Goal: Register for event/course

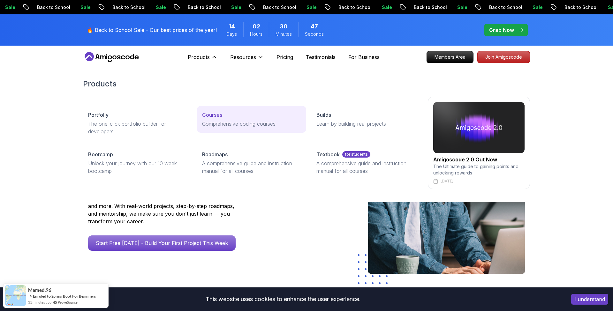
click at [213, 114] on p "Courses" at bounding box center [212, 115] width 20 height 8
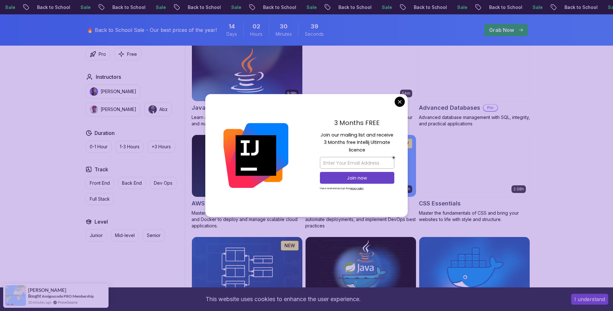
scroll to position [406, 0]
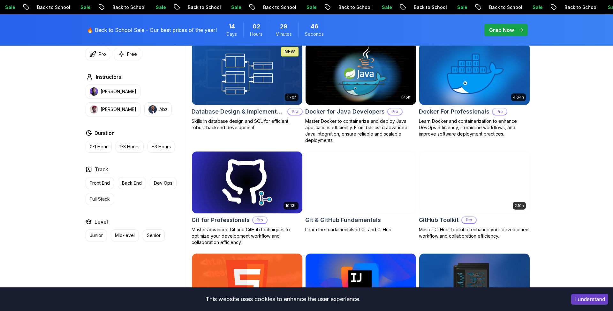
scroll to position [595, 0]
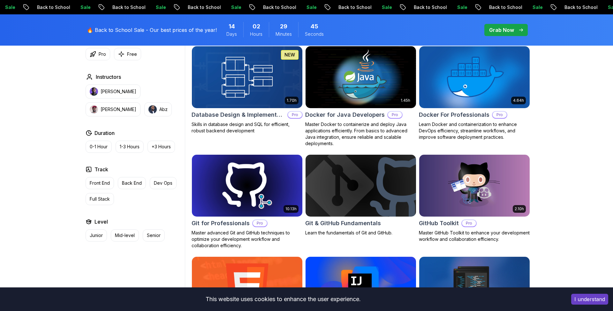
click at [370, 184] on img at bounding box center [360, 185] width 116 height 65
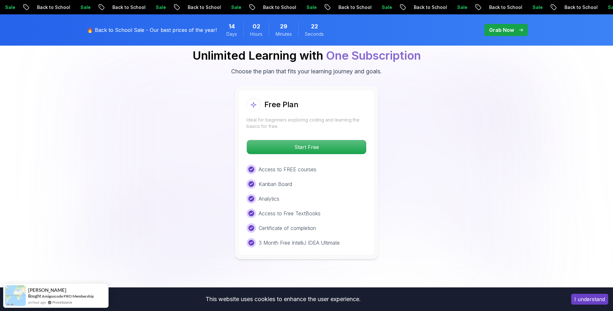
scroll to position [1231, 0]
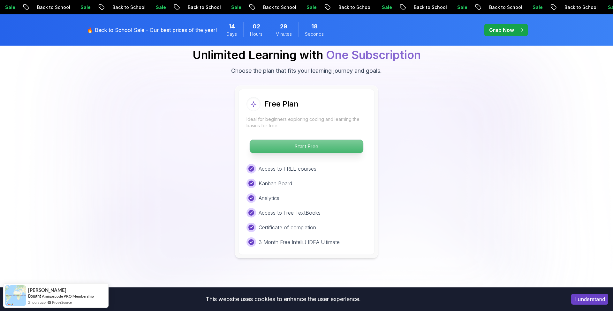
click at [338, 150] on p "Start Free" at bounding box center [306, 146] width 113 height 13
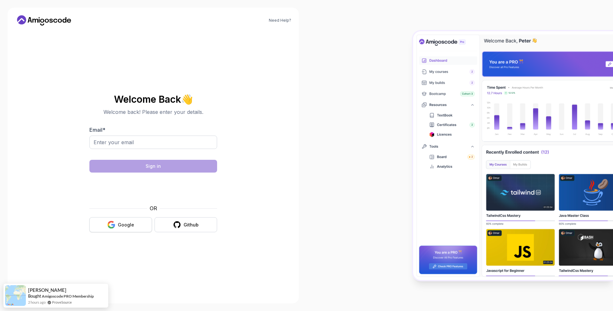
click at [128, 227] on div "Google" at bounding box center [126, 225] width 16 height 6
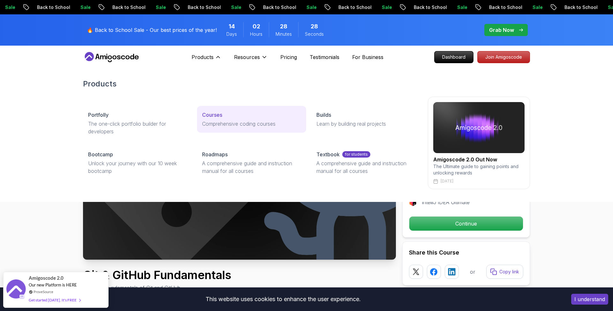
click at [215, 113] on p "Courses" at bounding box center [212, 115] width 20 height 8
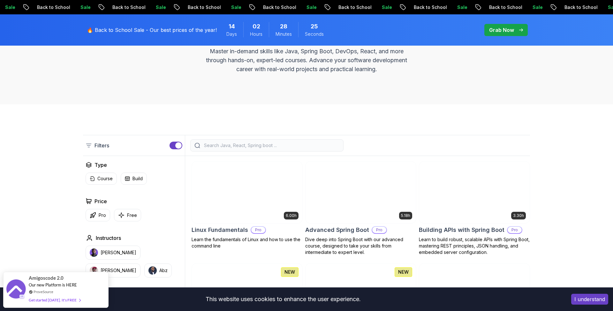
scroll to position [121, 0]
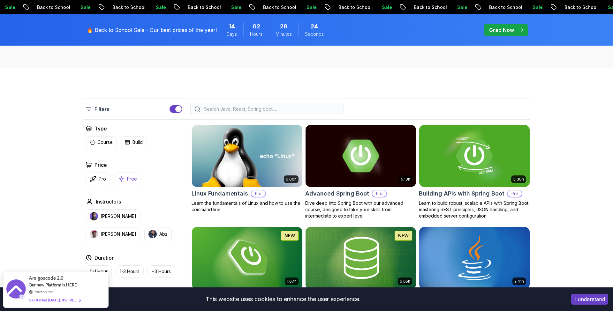
click at [129, 183] on button "Free" at bounding box center [127, 179] width 27 height 12
